Goal: Information Seeking & Learning: Compare options

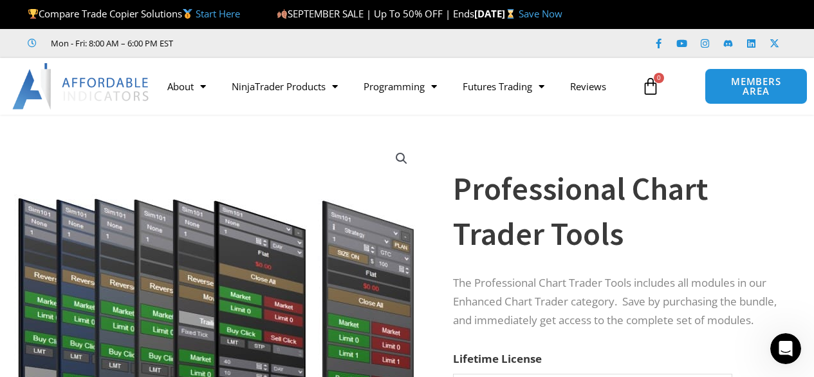
click at [359, 290] on img at bounding box center [216, 315] width 414 height 356
drag, startPoint x: 550, startPoint y: 180, endPoint x: 537, endPoint y: 243, distance: 64.3
click at [550, 180] on h1 "Professional Chart Trader Tools" at bounding box center [618, 211] width 330 height 90
click at [535, 252] on div "**********" at bounding box center [618, 341] width 330 height 471
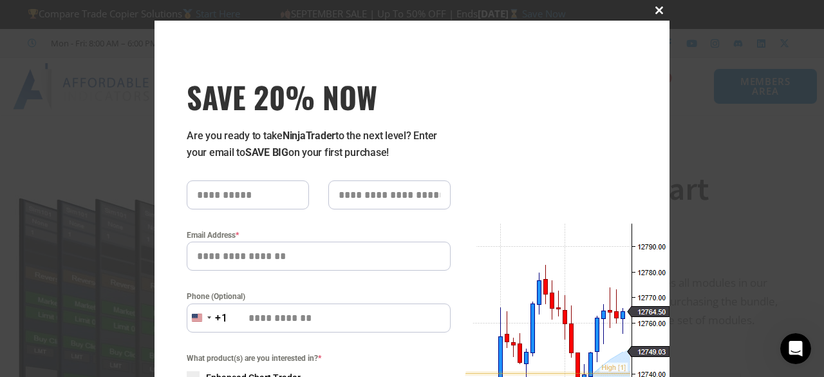
click at [656, 10] on span "SAVE 20% NOW popup" at bounding box center [659, 10] width 21 height 8
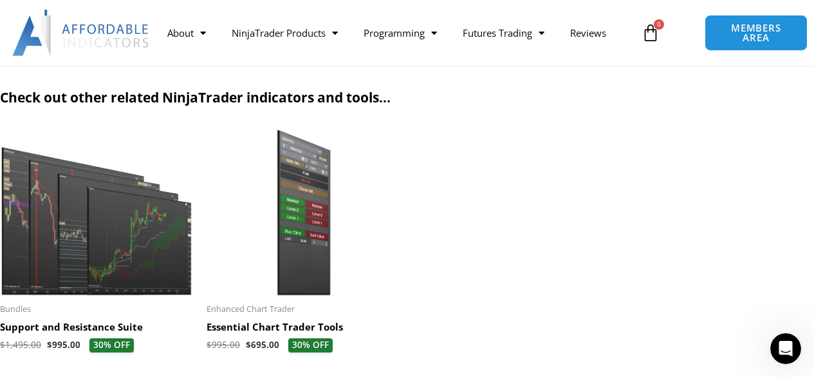
scroll to position [1603, 0]
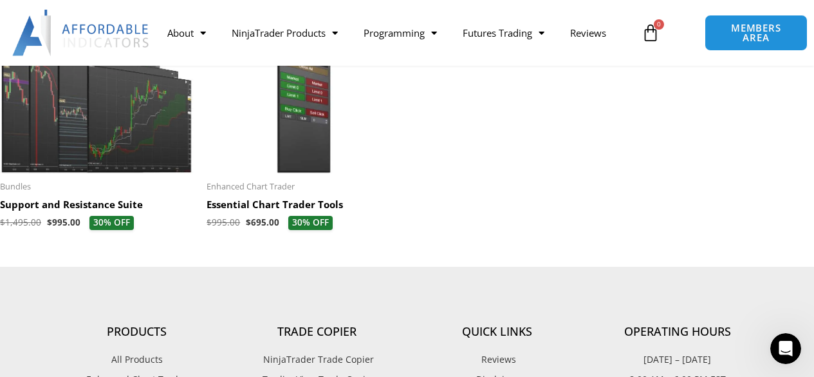
click at [252, 211] on h2 "Essential Chart Trader Tools" at bounding box center [304, 204] width 194 height 13
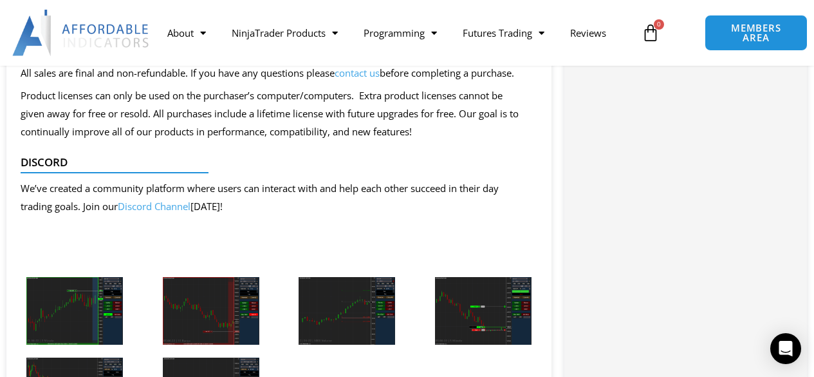
scroll to position [2862, 0]
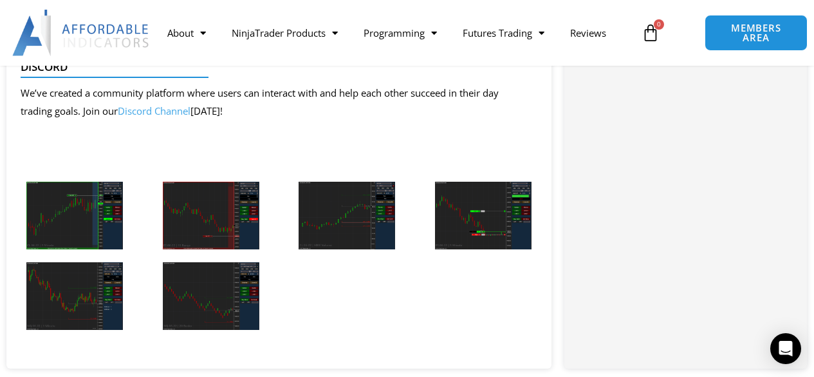
click at [518, 226] on img at bounding box center [483, 216] width 97 height 68
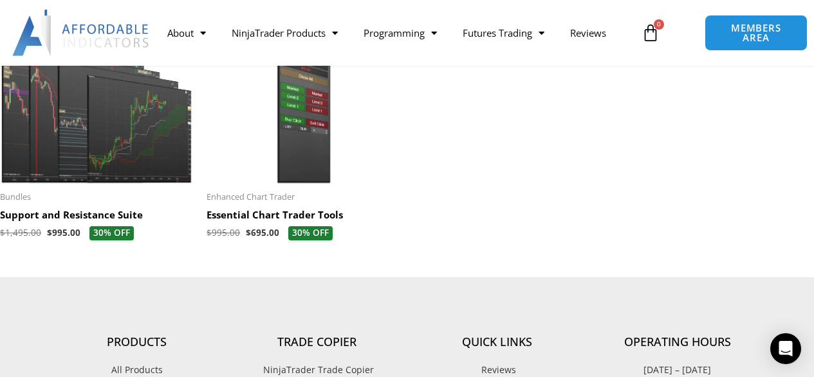
scroll to position [1603, 0]
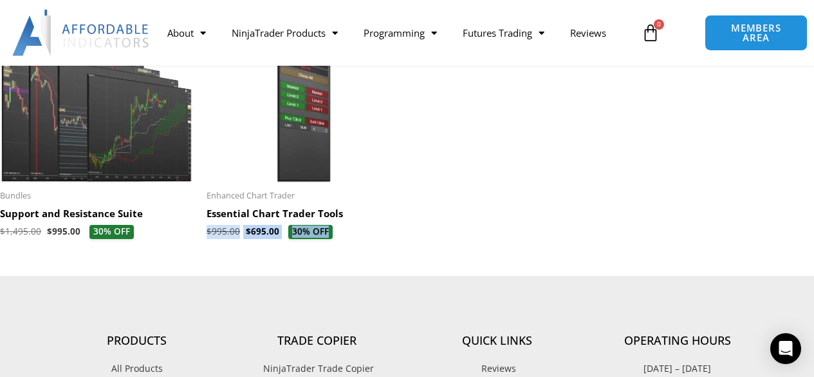
drag, startPoint x: 811, startPoint y: 272, endPoint x: 808, endPoint y: 234, distance: 37.5
click at [808, 234] on section "Check out other related NinjaTrader indicators and tools... Sale! Bundles Suppo…" at bounding box center [407, 113] width 814 height 326
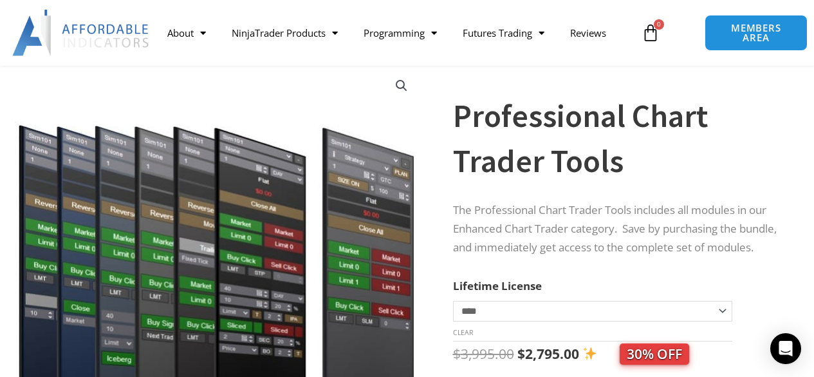
scroll to position [16, 0]
